Goal: Task Accomplishment & Management: Manage account settings

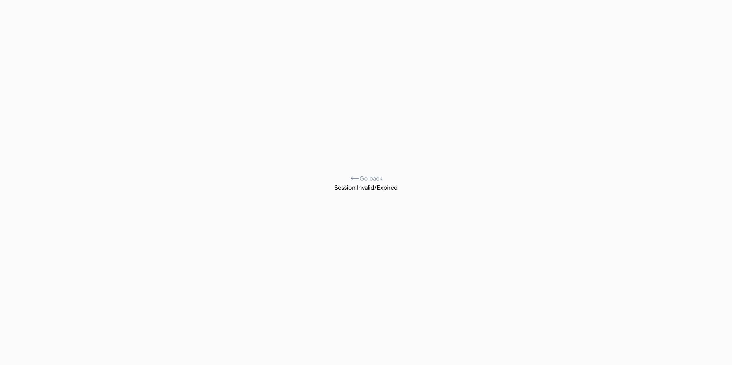
click at [361, 183] on div "Go back Session Invalid/Expired" at bounding box center [365, 183] width 63 height 18
click at [377, 188] on div "Go back Session Invalid/Expired" at bounding box center [365, 183] width 63 height 18
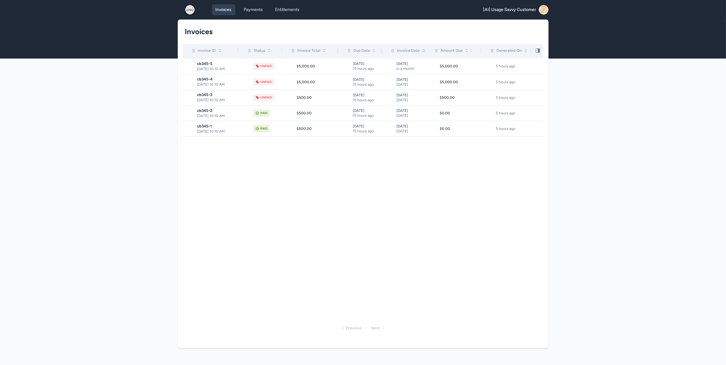
click at [545, 9] on icon at bounding box center [546, 11] width 12 height 12
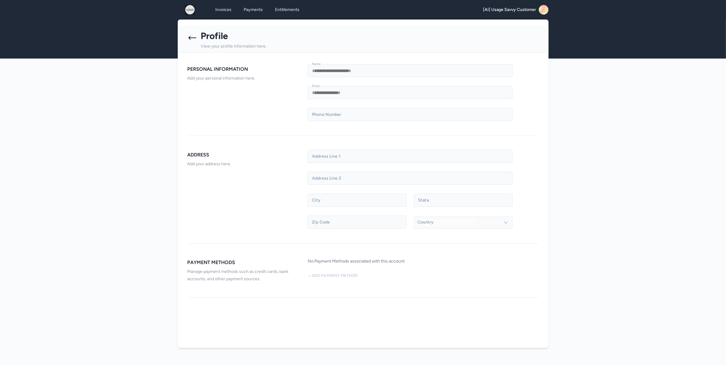
click at [195, 38] on icon at bounding box center [193, 38] width 10 height 10
